Goal: Find specific page/section

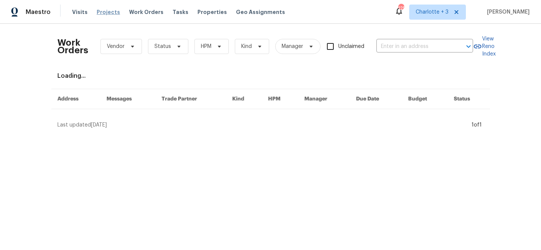
click at [100, 12] on span "Projects" at bounding box center [108, 12] width 23 height 8
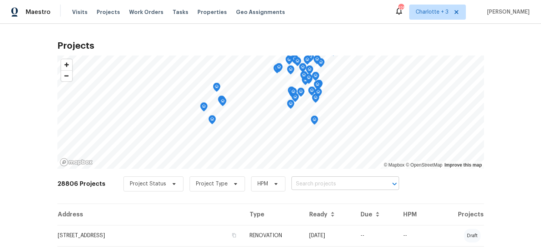
click at [300, 186] on input "text" at bounding box center [335, 184] width 86 height 12
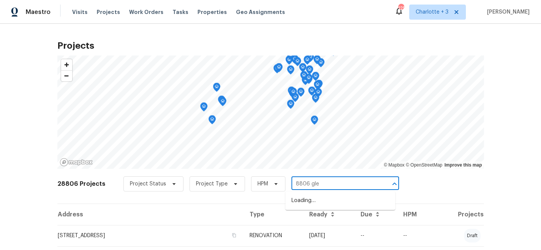
type input "8806 glen"
click at [305, 199] on li "8806 Glenside St, Huntersville, NC 28078" at bounding box center [341, 201] width 110 height 12
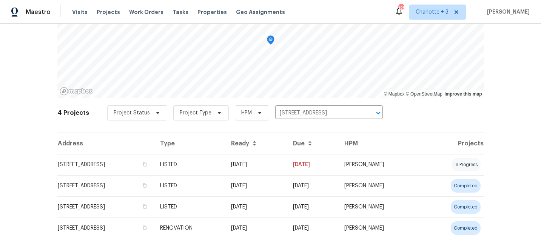
scroll to position [84, 0]
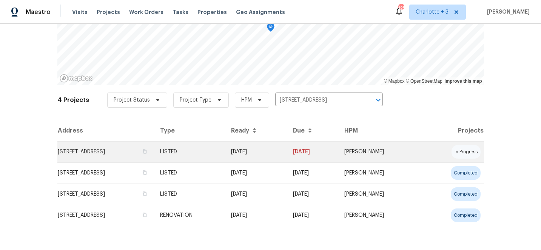
click at [154, 153] on td "8806 Glenside St, Huntersville, NC 28078" at bounding box center [105, 151] width 97 height 21
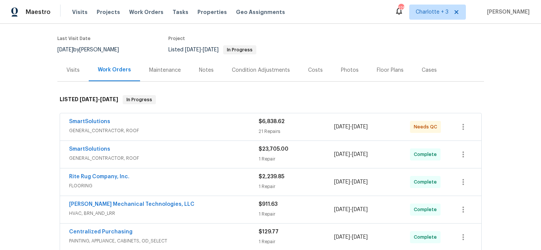
scroll to position [68, 0]
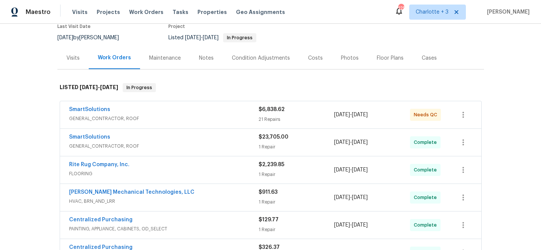
click at [341, 58] on div "Photos" at bounding box center [350, 58] width 18 height 8
